Goal: Find specific page/section: Find specific page/section

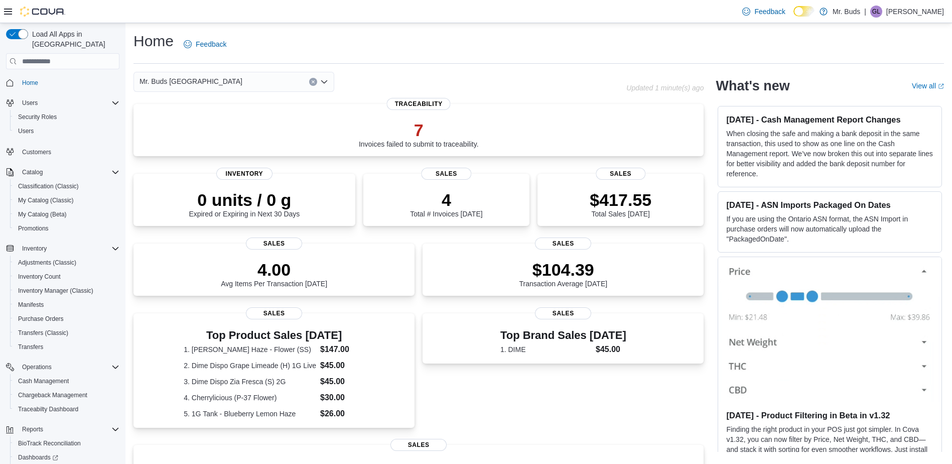
click at [324, 79] on icon "Open list of options" at bounding box center [324, 82] width 8 height 8
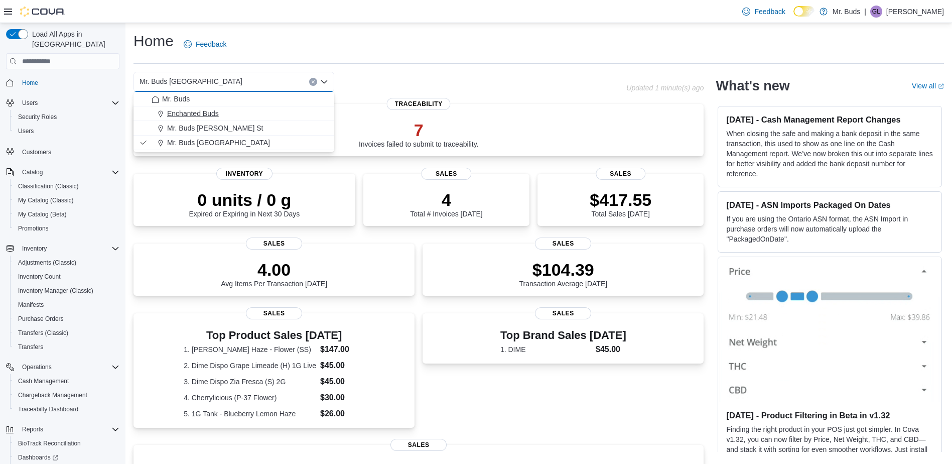
click at [299, 117] on div "Enchanted Buds" at bounding box center [240, 113] width 177 height 10
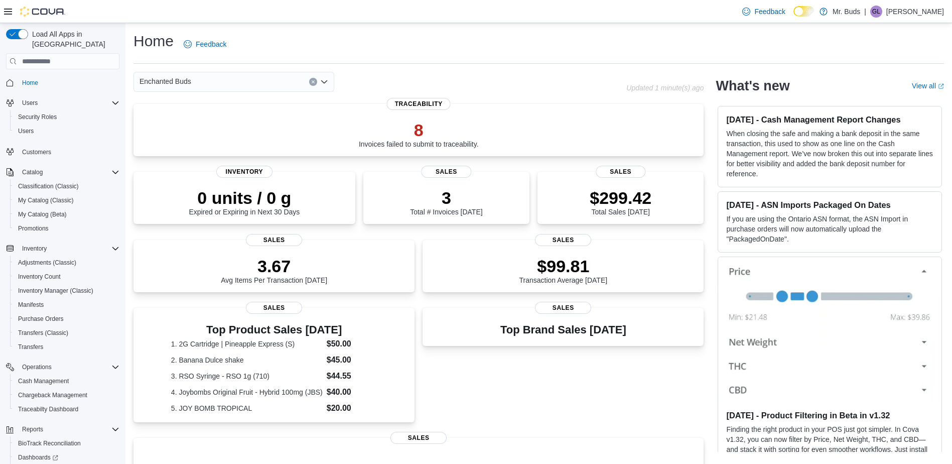
click at [326, 85] on icon "Open list of options" at bounding box center [324, 82] width 8 height 8
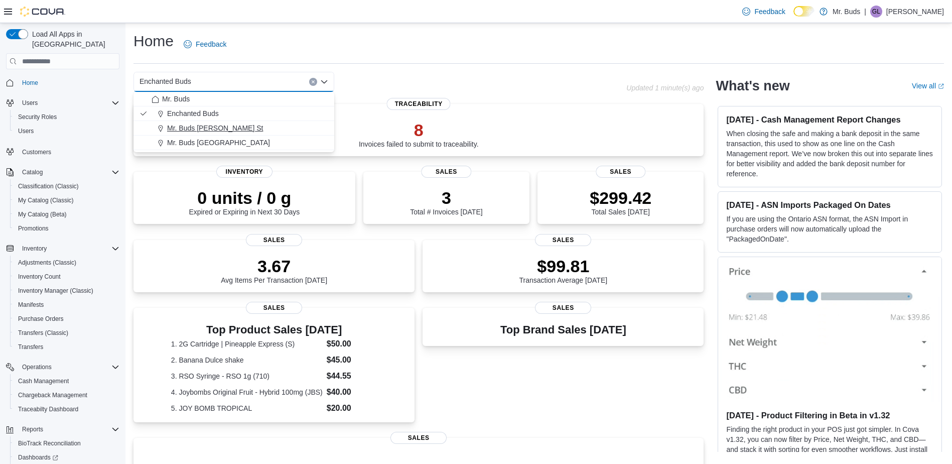
click at [325, 130] on div "Mr. Buds Norris St" at bounding box center [240, 128] width 177 height 10
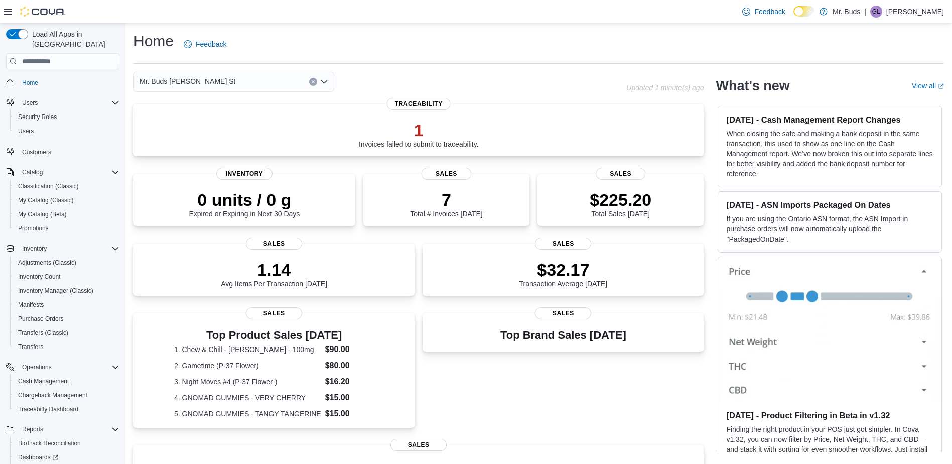
click at [325, 81] on icon "Open list of options" at bounding box center [324, 82] width 8 height 8
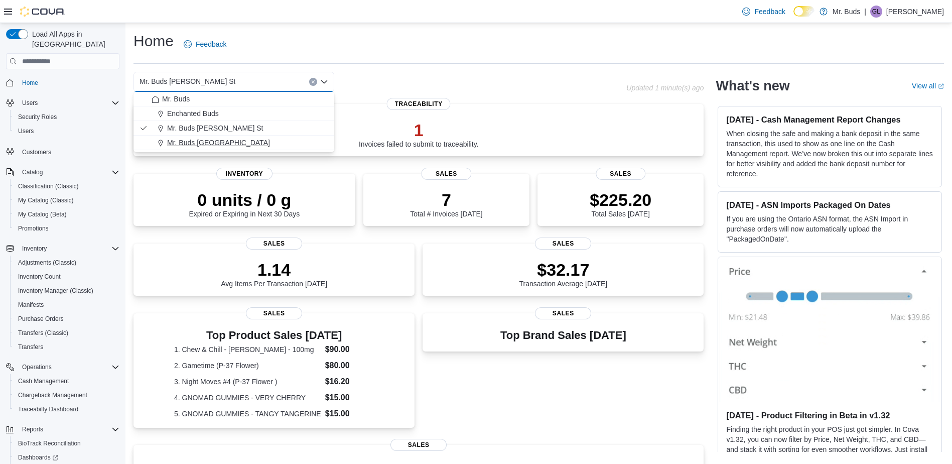
click at [318, 139] on div "Mr. Buds Prince Street" at bounding box center [240, 142] width 177 height 10
